Goal: Find specific page/section: Find specific page/section

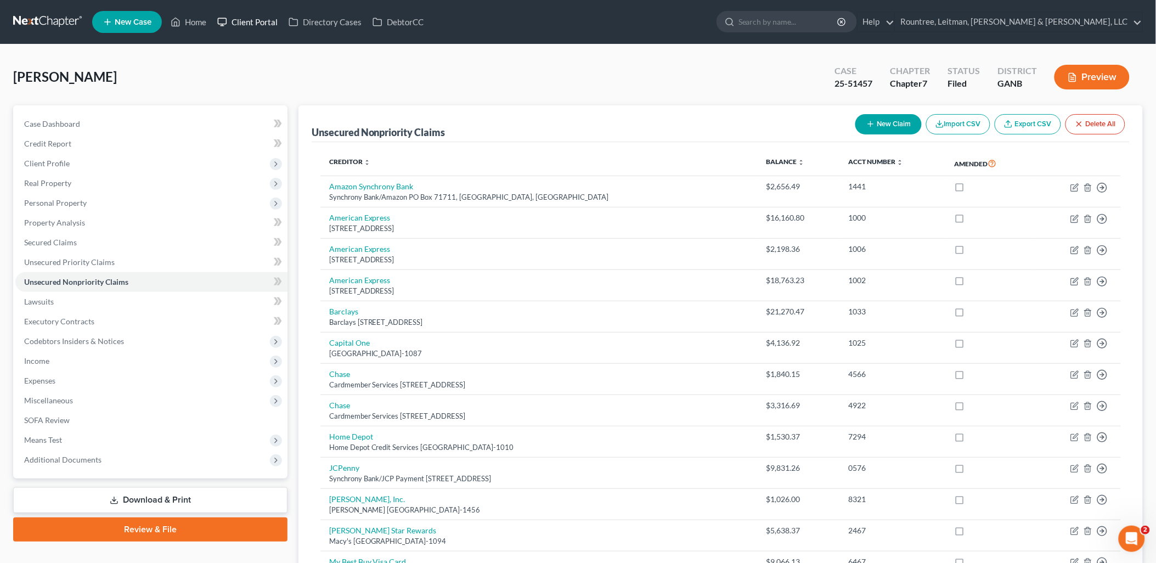
drag, startPoint x: 253, startPoint y: 14, endPoint x: 522, endPoint y: 47, distance: 270.9
click at [253, 14] on link "Client Portal" at bounding box center [247, 22] width 71 height 20
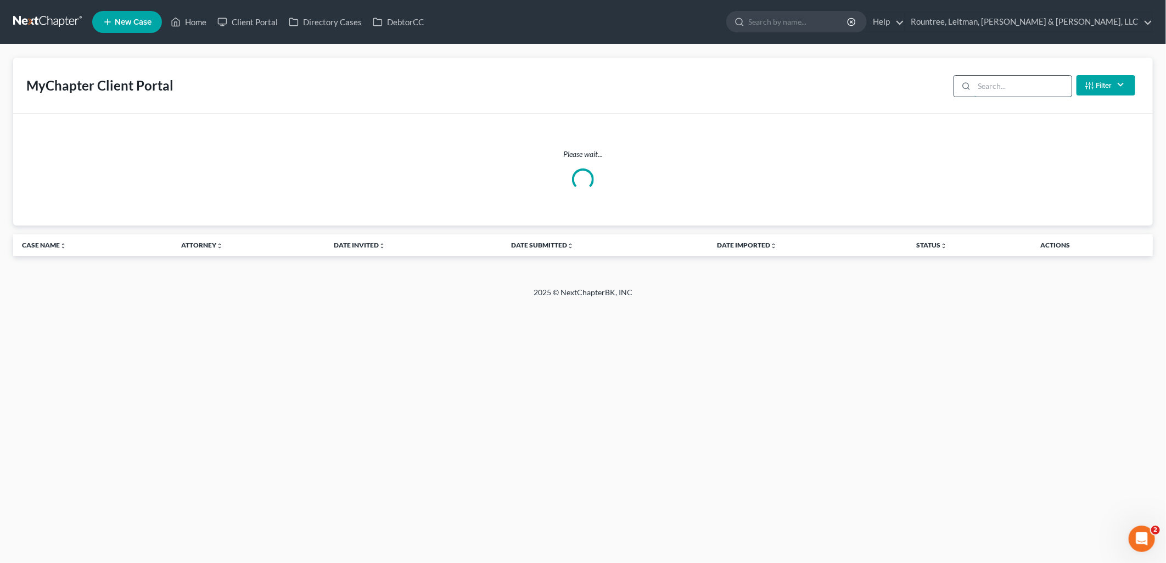
click at [1008, 83] on input "search" at bounding box center [1022, 86] width 97 height 21
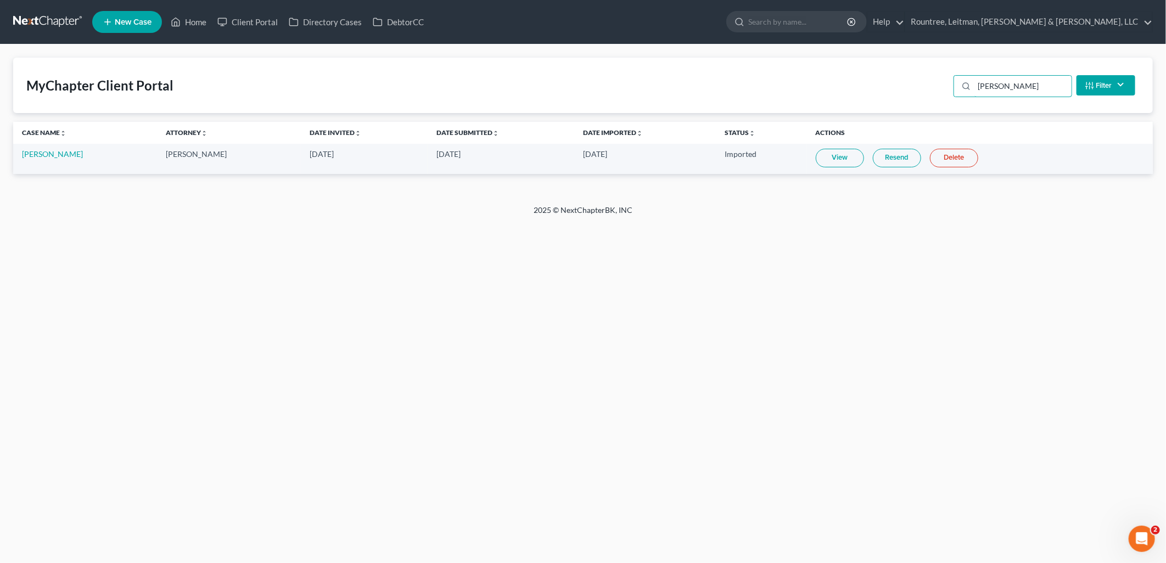
type input "[PERSON_NAME]"
click at [48, 160] on td "[PERSON_NAME]" at bounding box center [85, 159] width 144 height 30
click at [47, 153] on link "[PERSON_NAME]" at bounding box center [52, 153] width 61 height 9
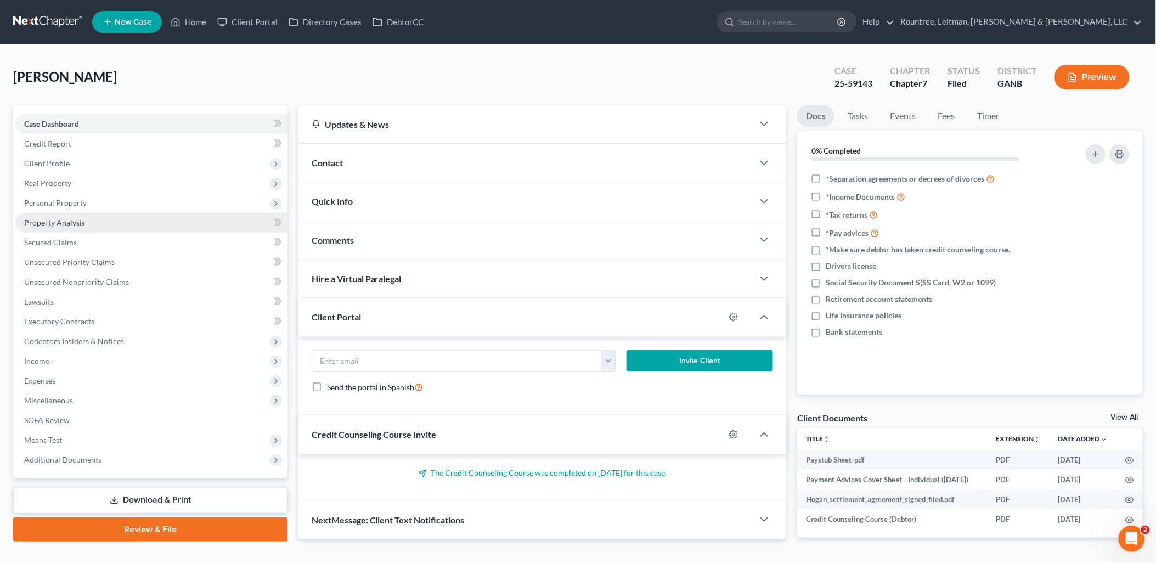
drag, startPoint x: 113, startPoint y: 207, endPoint x: 111, endPoint y: 226, distance: 19.3
click at [112, 207] on span "Personal Property" at bounding box center [151, 203] width 272 height 20
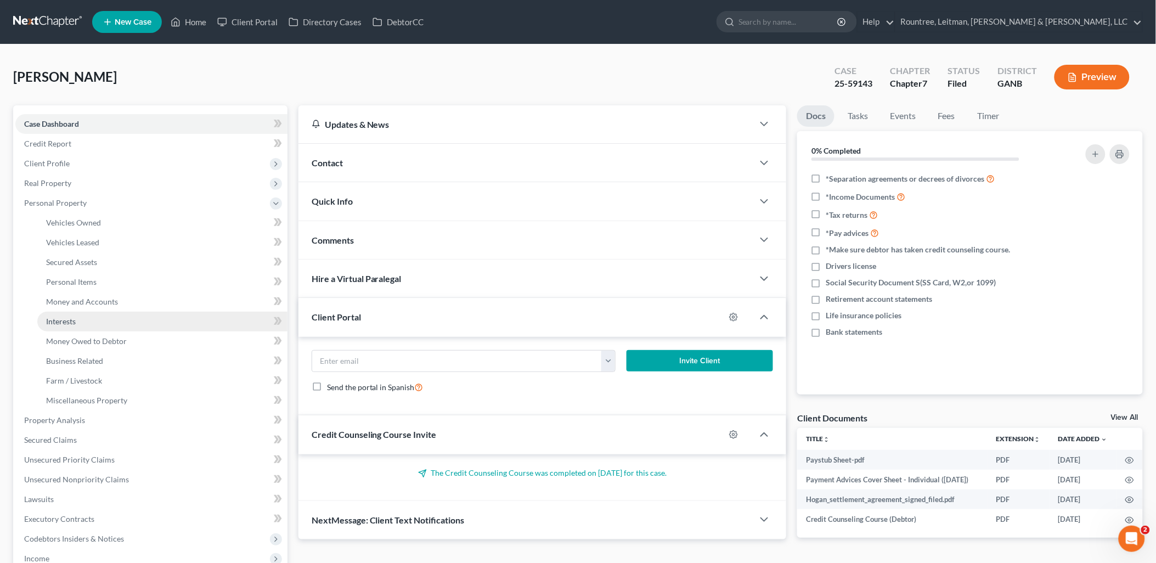
click at [98, 312] on link "Interests" at bounding box center [162, 322] width 250 height 20
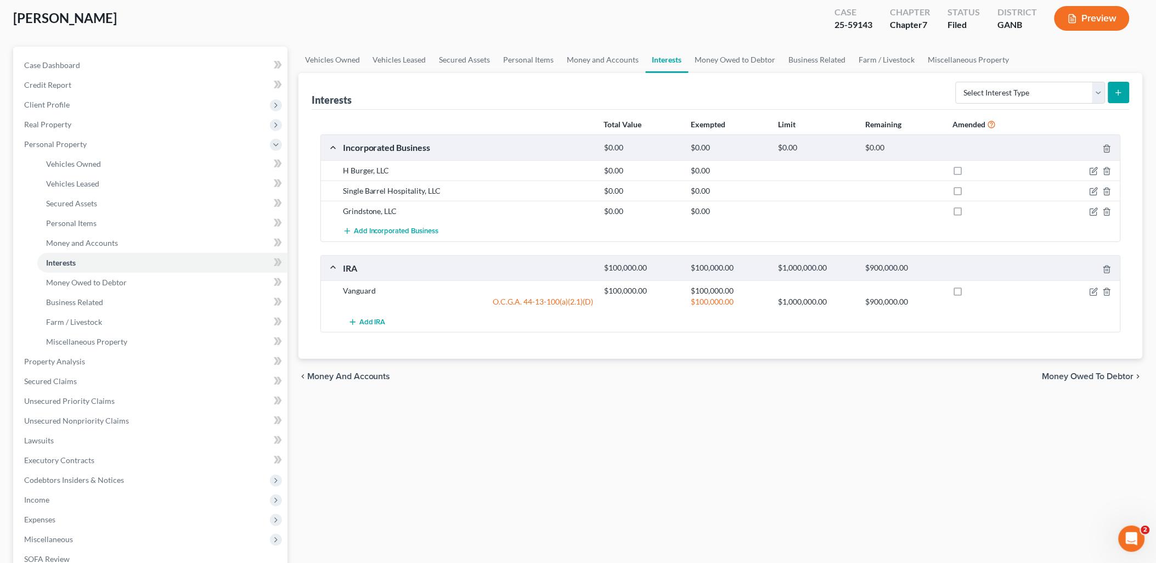
scroll to position [61, 0]
click at [1051, 92] on select "Select Interest Type 401K (A/B: 21) Annuity (A/B: 23) Bond (A/B: 18) Education …" at bounding box center [1031, 91] width 150 height 22
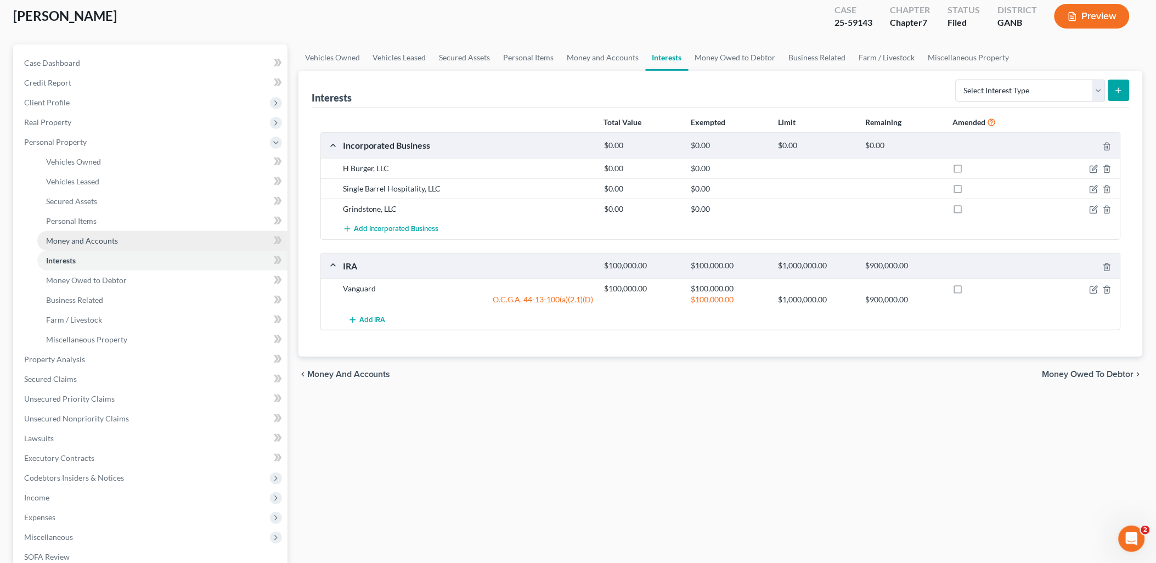
click at [136, 246] on link "Money and Accounts" at bounding box center [162, 241] width 250 height 20
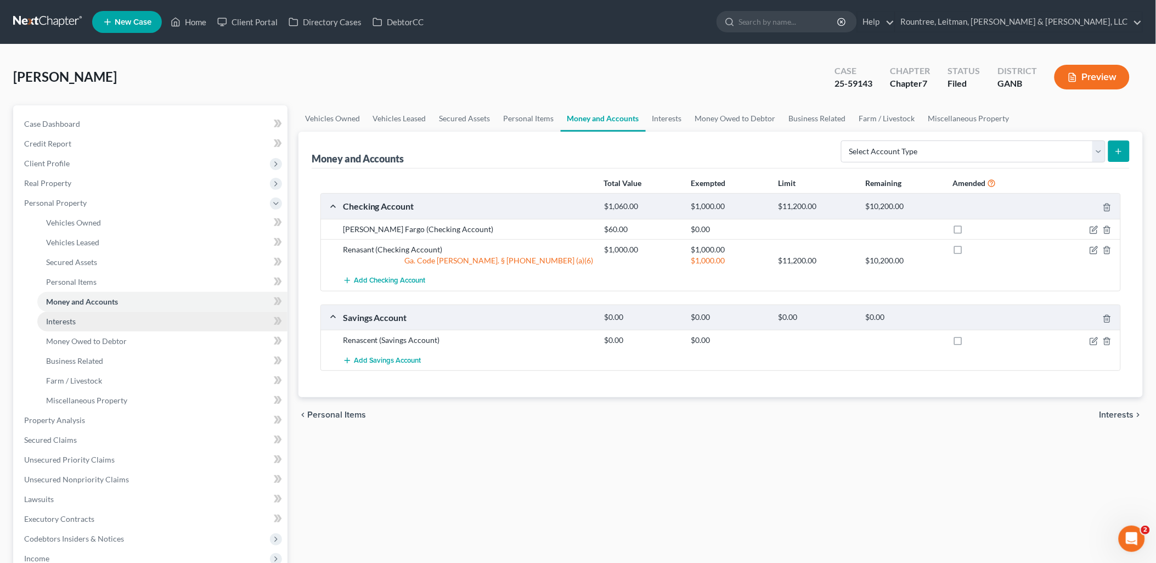
click at [95, 319] on link "Interests" at bounding box center [162, 322] width 250 height 20
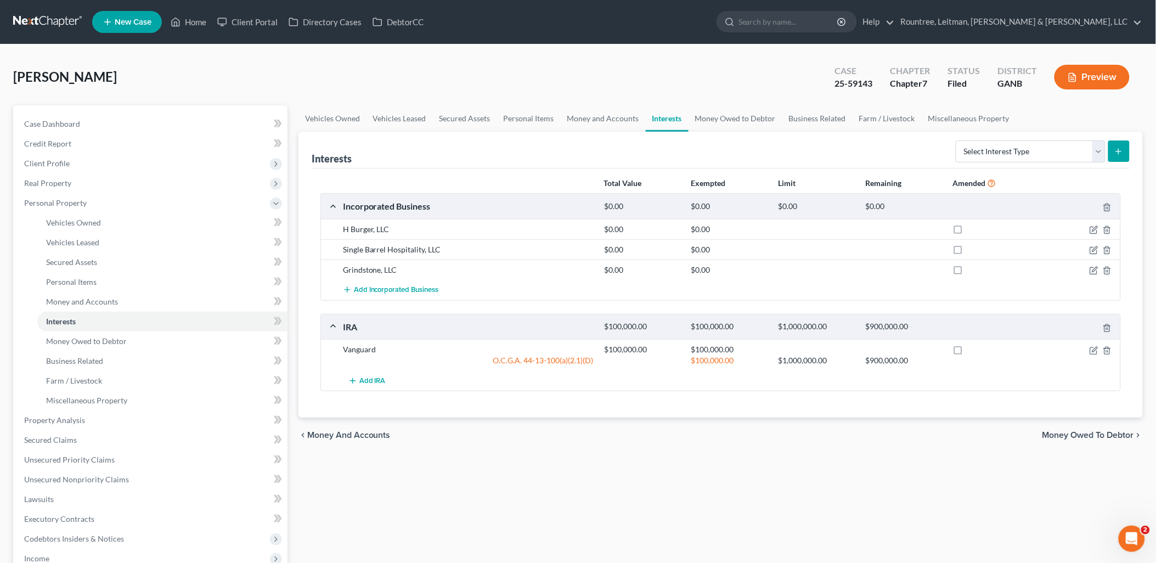
click at [462, 73] on div "[PERSON_NAME] Upgraded Case 25-59143 Chapter Chapter 7 Status Filed District GA…" at bounding box center [578, 82] width 1130 height 48
click at [249, 23] on link "Client Portal" at bounding box center [247, 22] width 71 height 20
